Goal: Find specific page/section: Find specific page/section

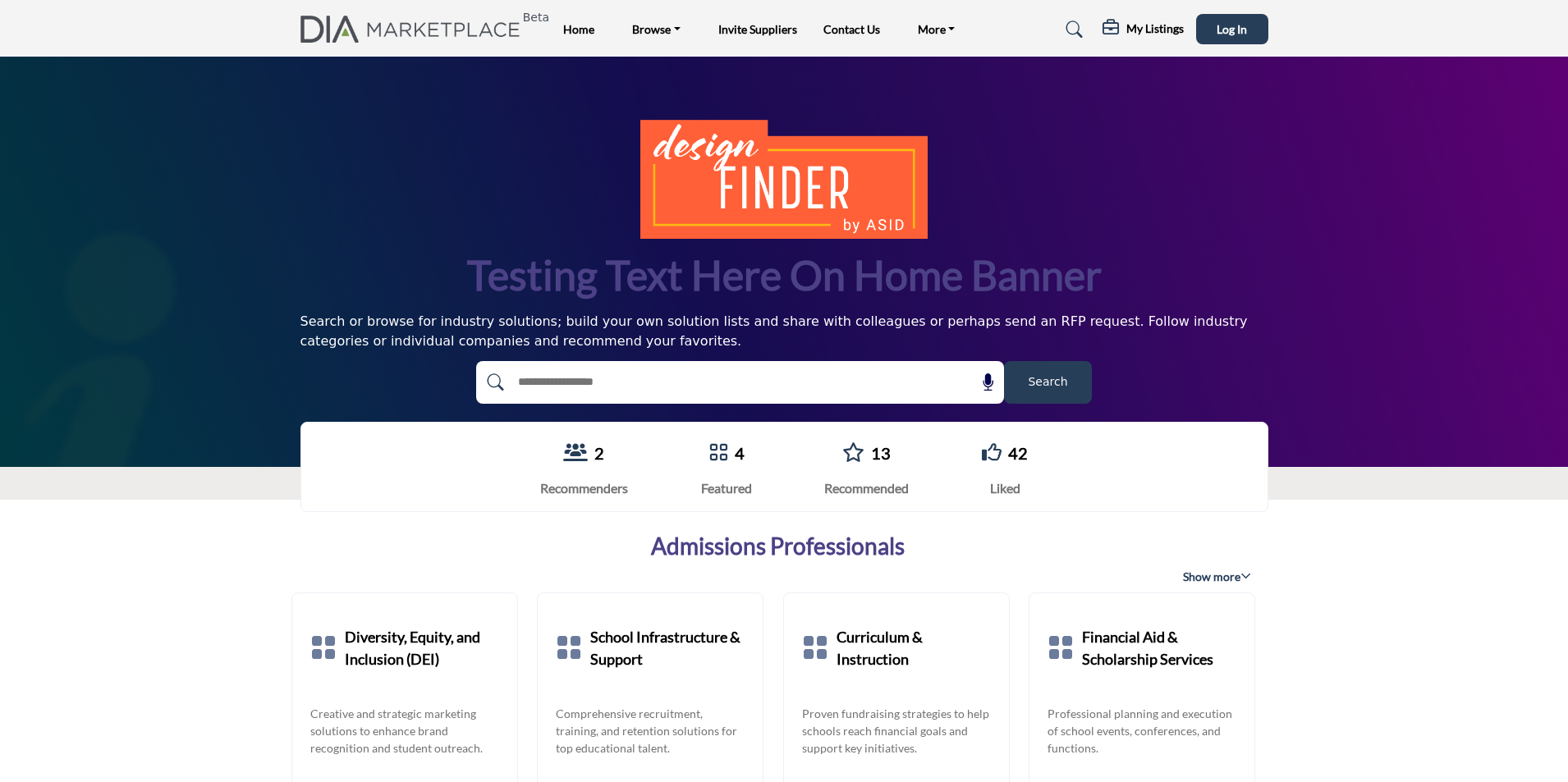
click at [1440, 324] on div "Testing text here on home banner Search or browse for industry solutions; build…" at bounding box center [784, 262] width 1568 height 410
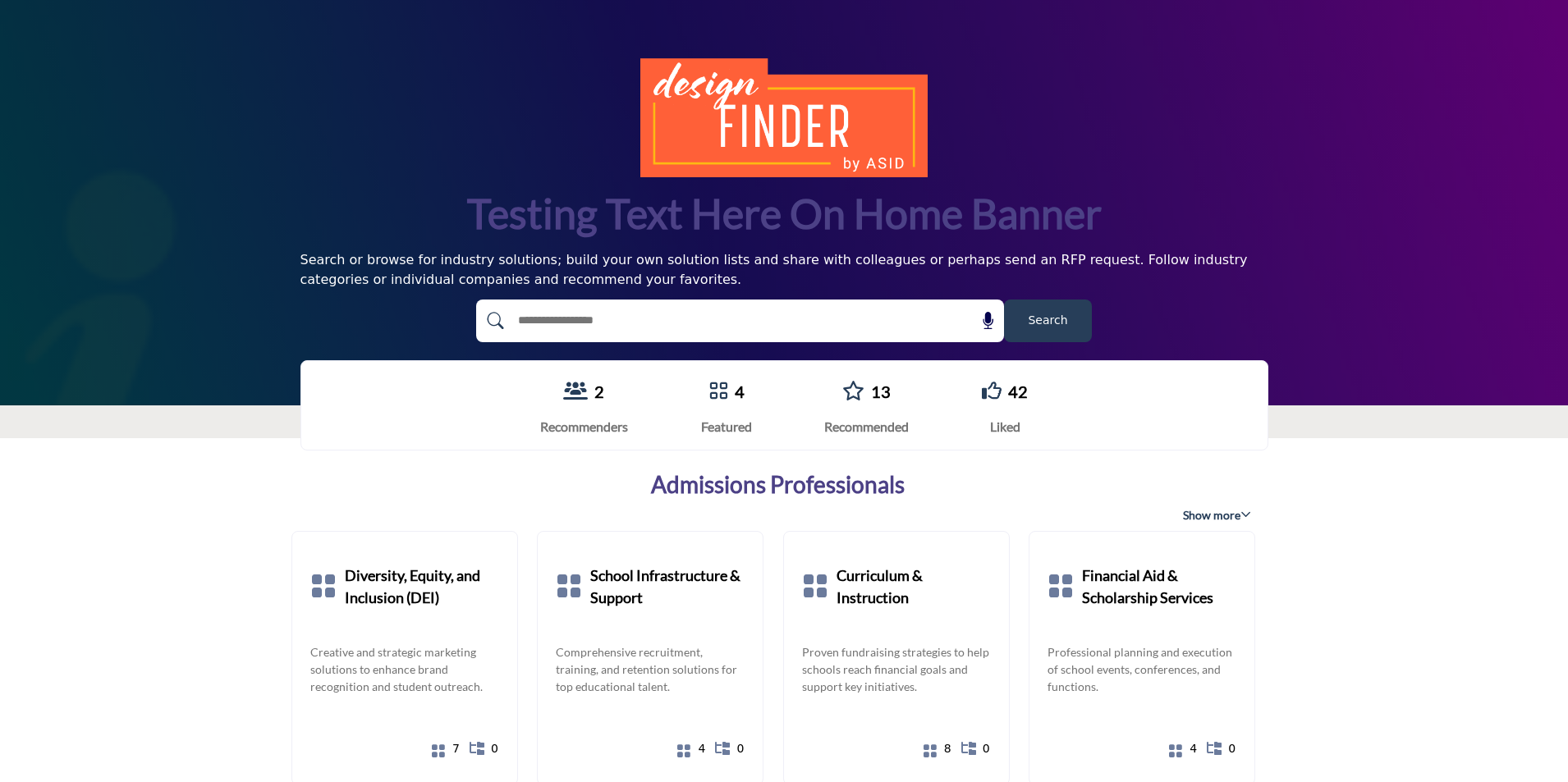
scroll to position [246, 0]
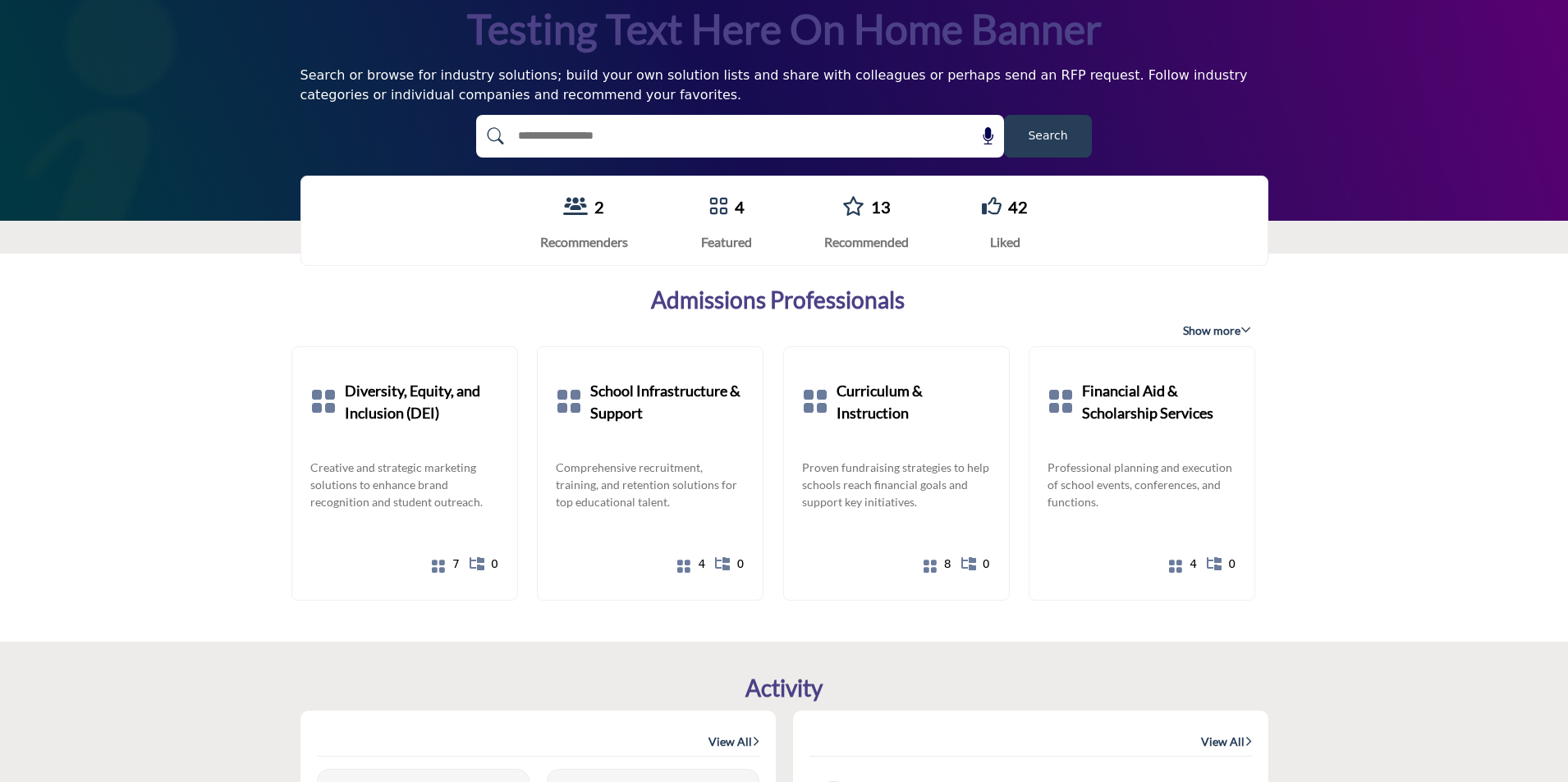
click at [1009, 135] on button "Search" at bounding box center [1047, 136] width 87 height 43
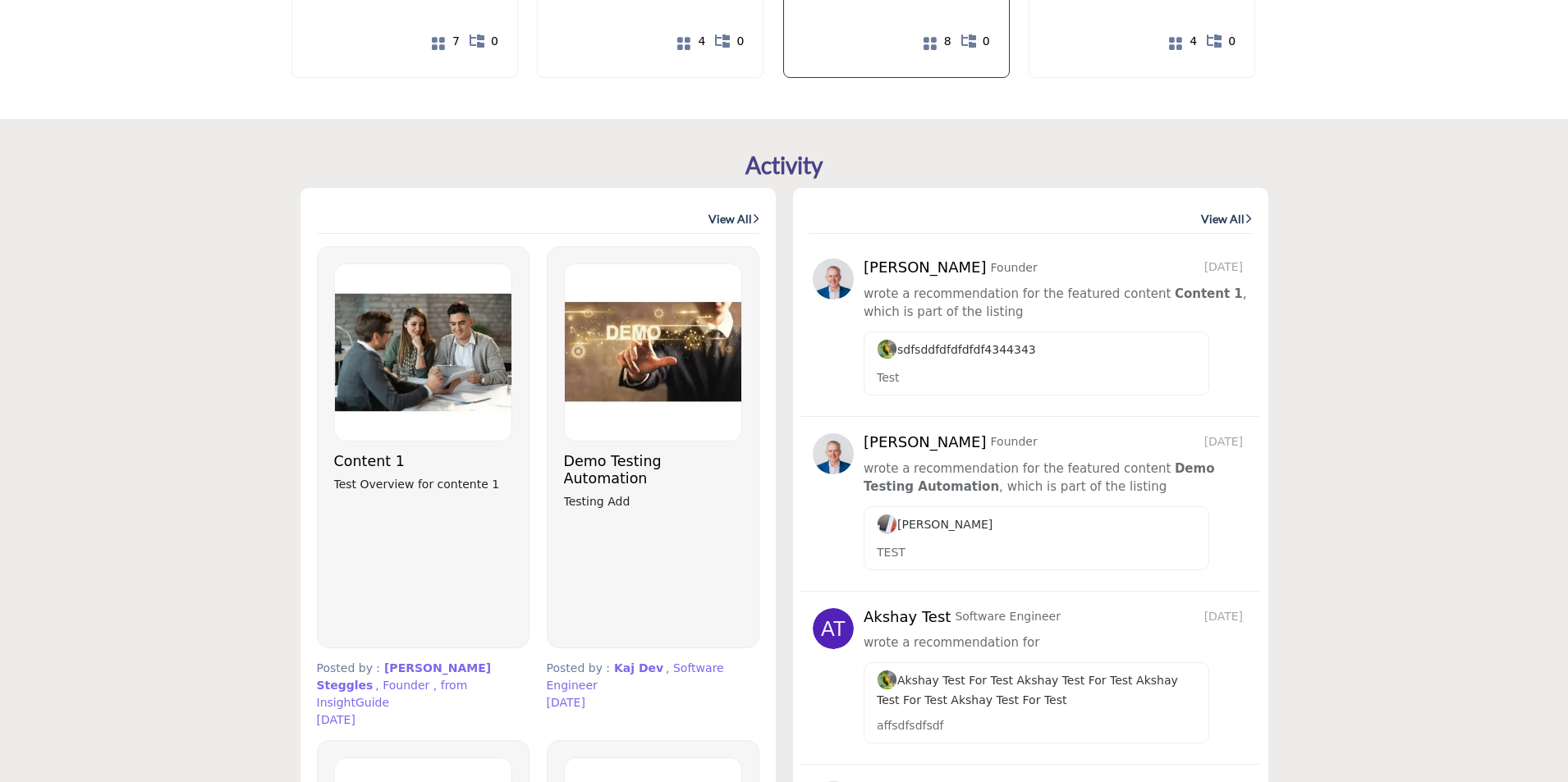
scroll to position [902, 0]
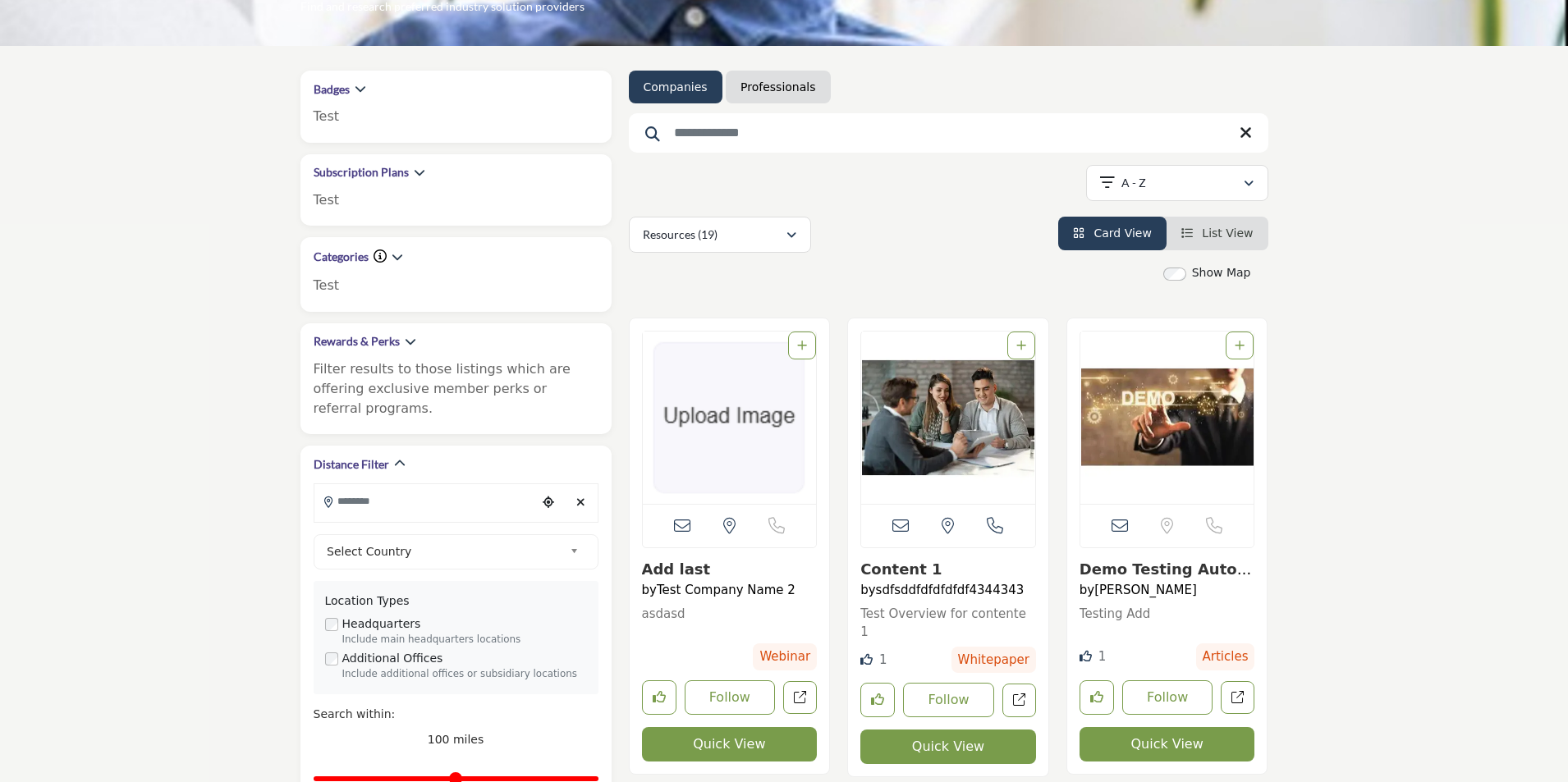
scroll to position [164, 0]
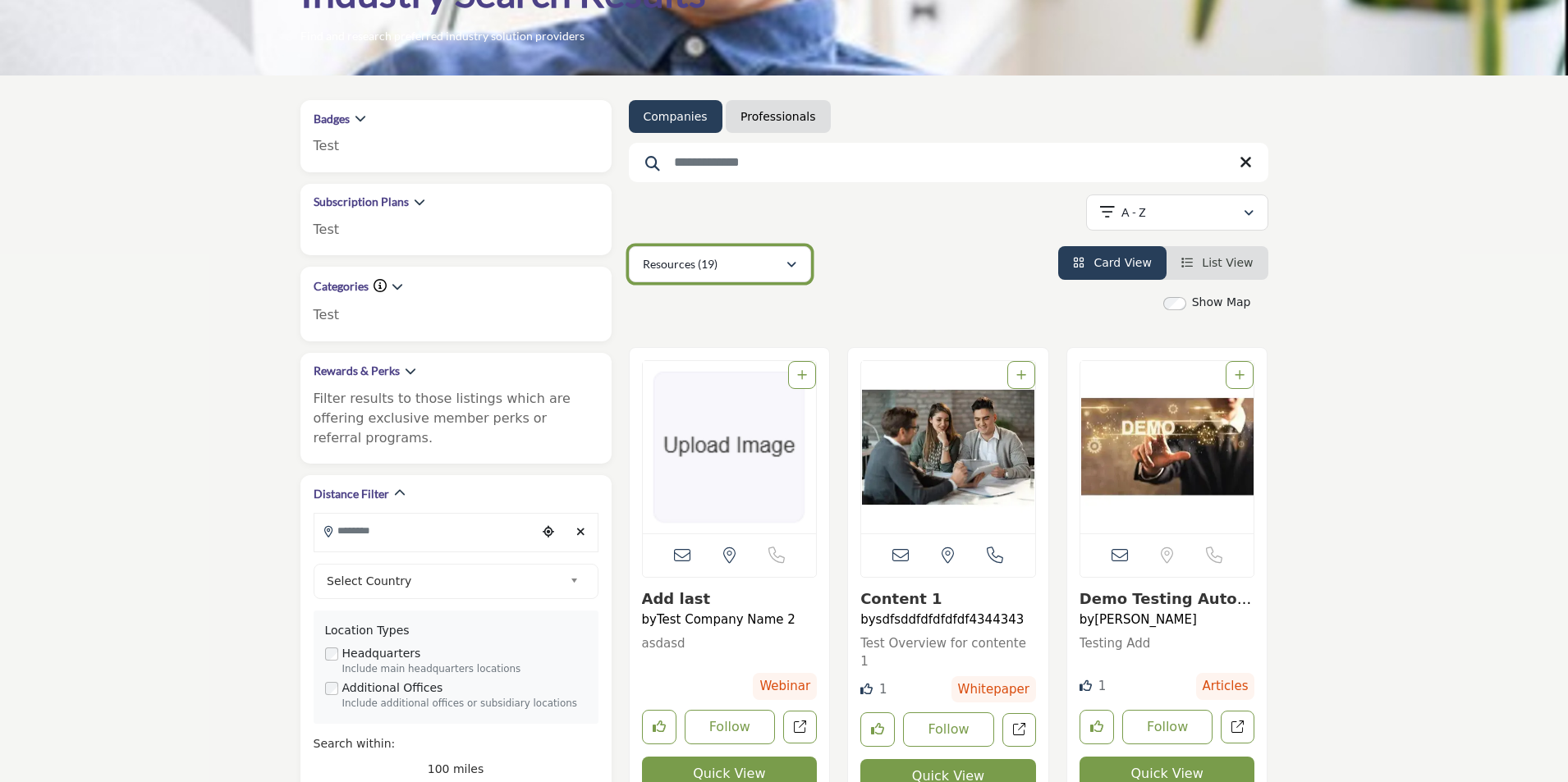
click at [721, 266] on div "Resources (19)" at bounding box center [714, 264] width 143 height 19
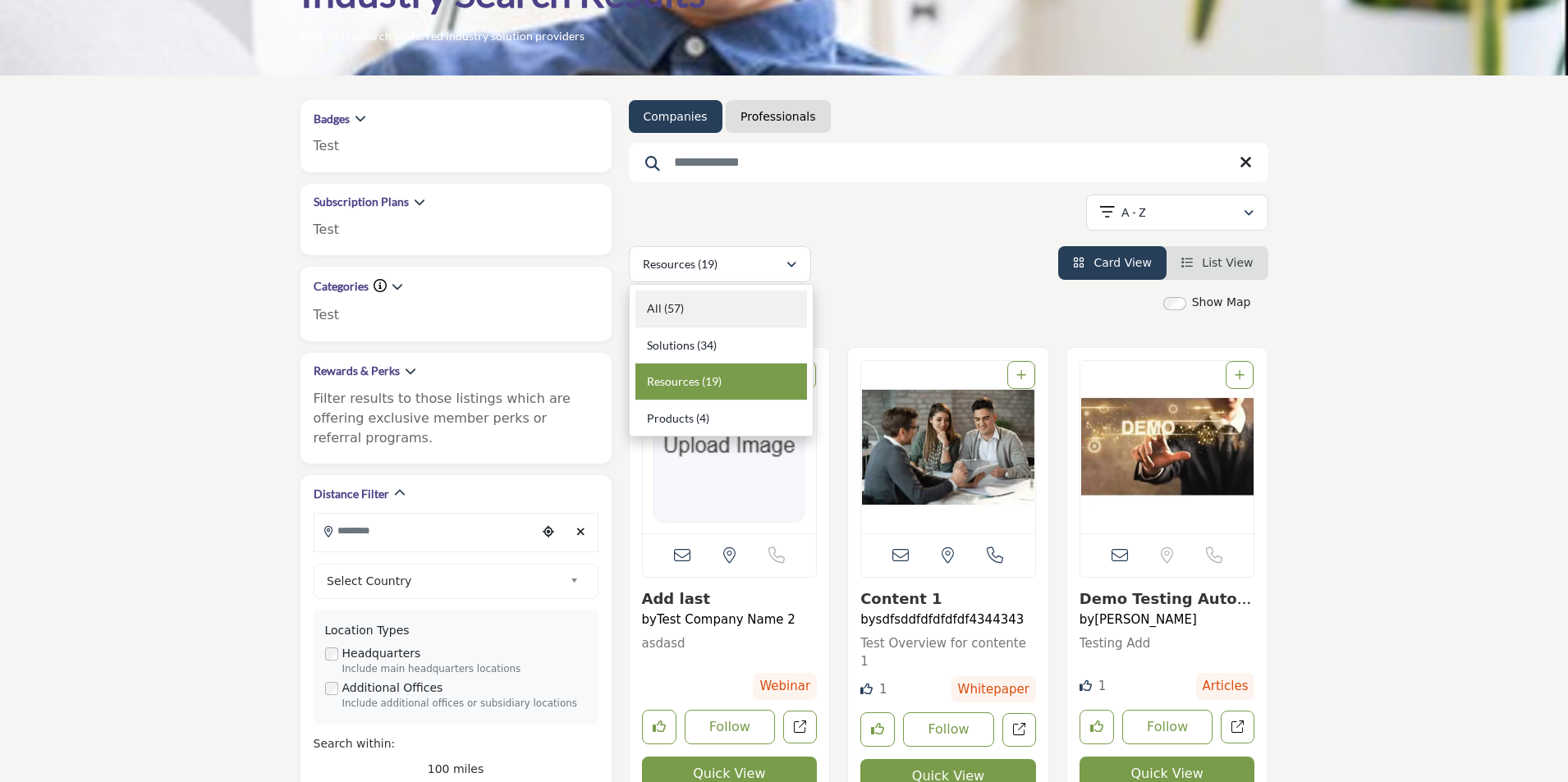
click at [690, 314] on div "All (57)" at bounding box center [721, 309] width 172 height 37
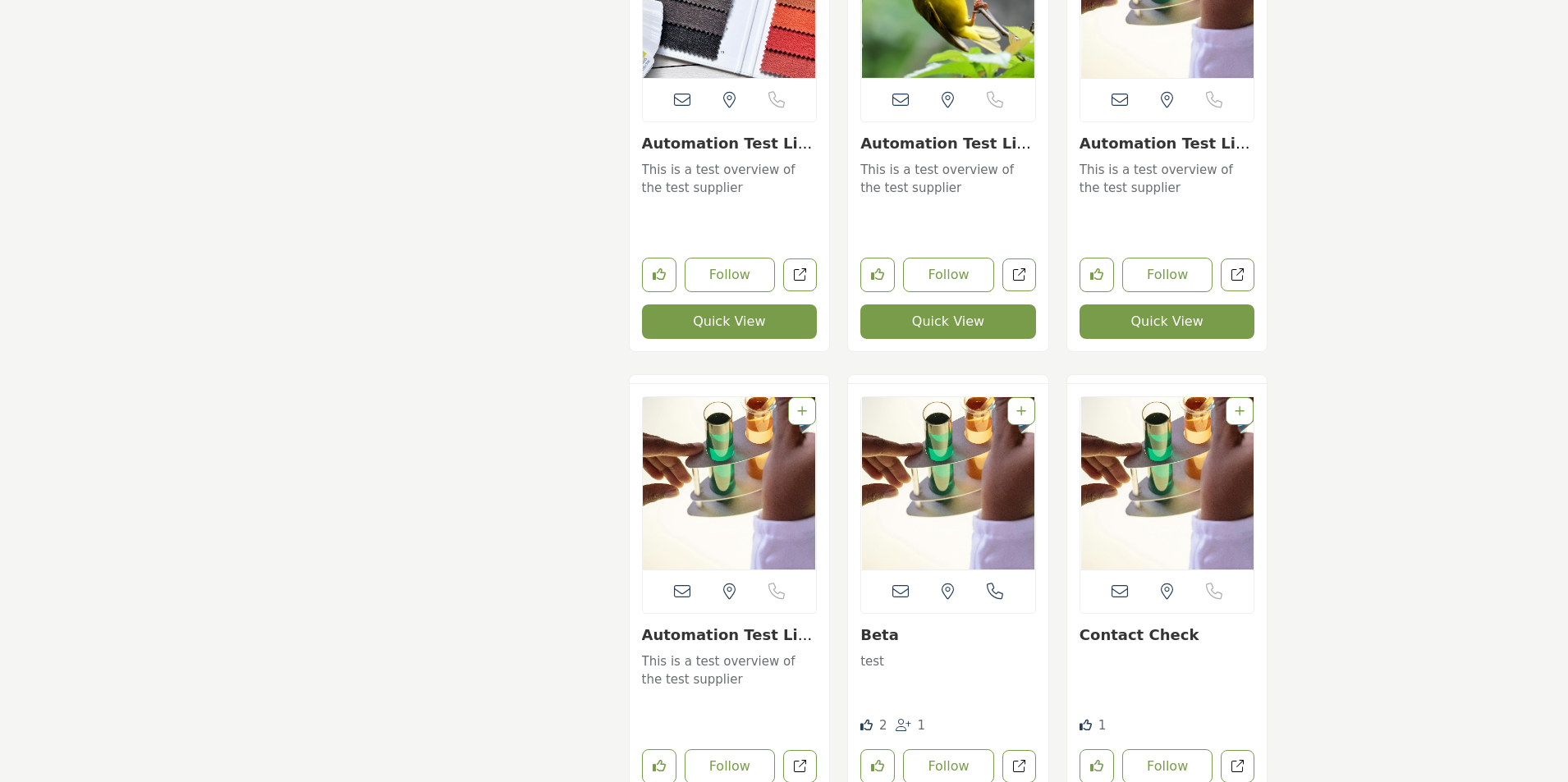
scroll to position [1231, 0]
